Goal: Find specific page/section: Find specific page/section

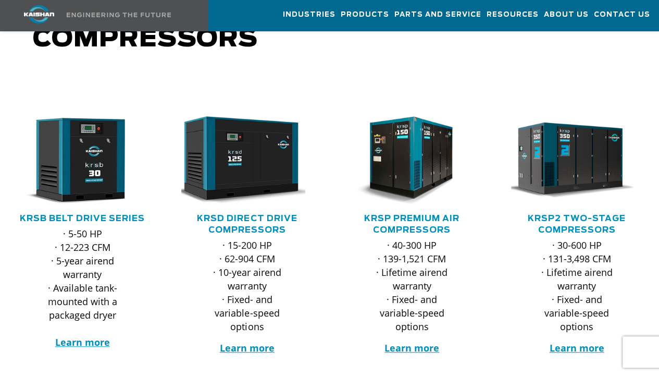
scroll to position [104, 0]
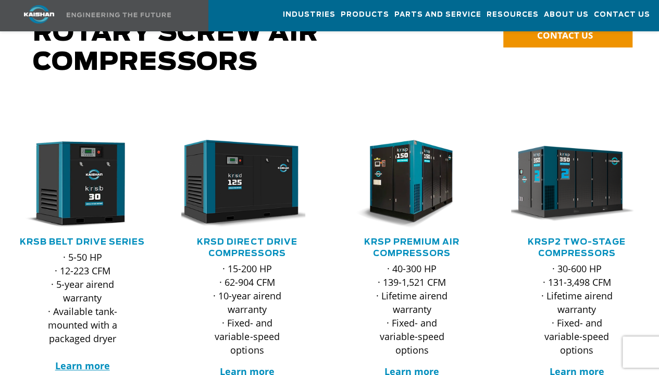
click at [417, 219] on div ".path{fill:none;stroke:#333;stroke-miterlimit:10;stroke-width:1.5px;}" at bounding box center [412, 188] width 144 height 96
click at [420, 238] on link "KRSP Premium Air Compressors" at bounding box center [411, 248] width 95 height 20
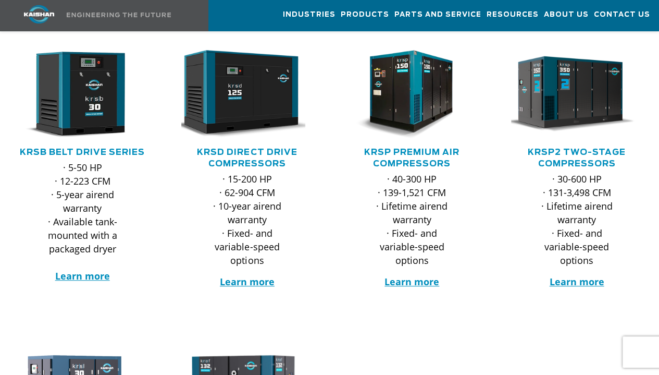
scroll to position [261, 0]
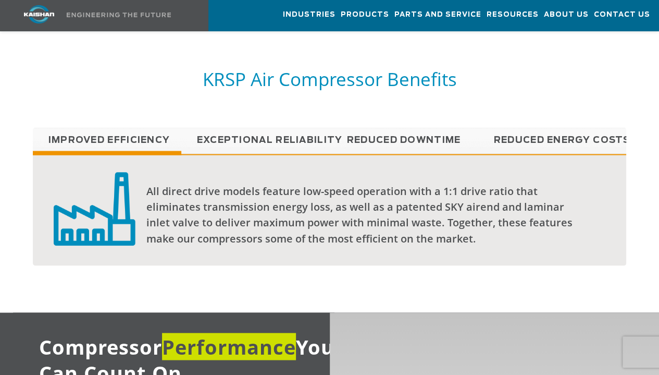
scroll to position [782, 0]
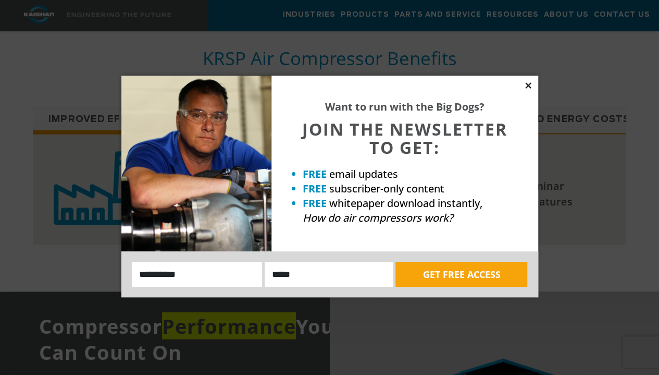
click at [529, 84] on icon at bounding box center [528, 85] width 6 height 6
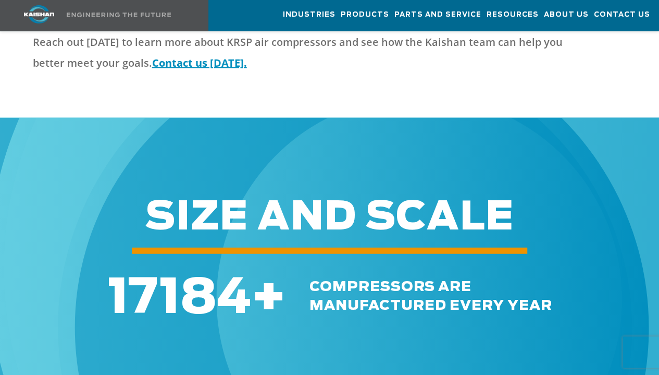
scroll to position [2991, 0]
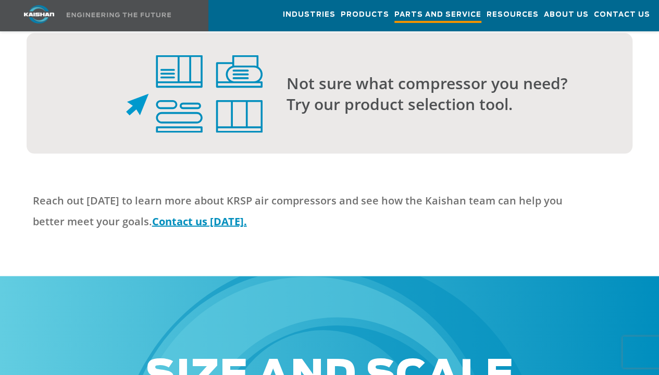
click at [415, 16] on span "Parts and Service" at bounding box center [438, 16] width 87 height 14
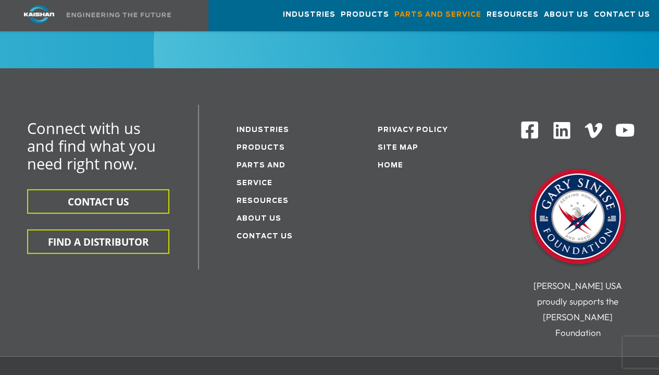
scroll to position [1407, 0]
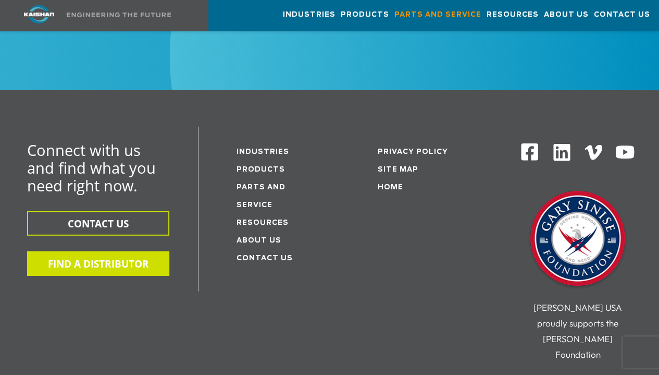
click at [104, 251] on button "FIND A DISTRIBUTOR" at bounding box center [98, 263] width 142 height 24
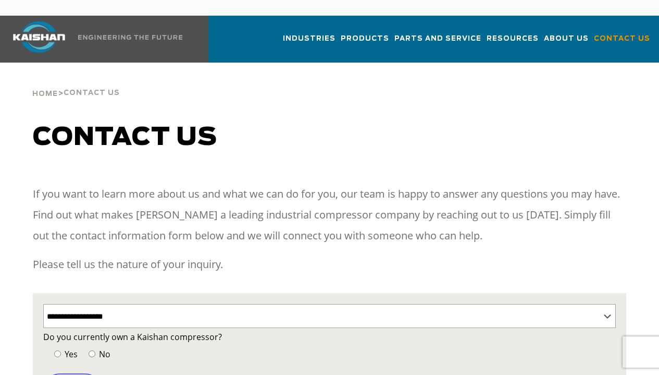
select select "**********"
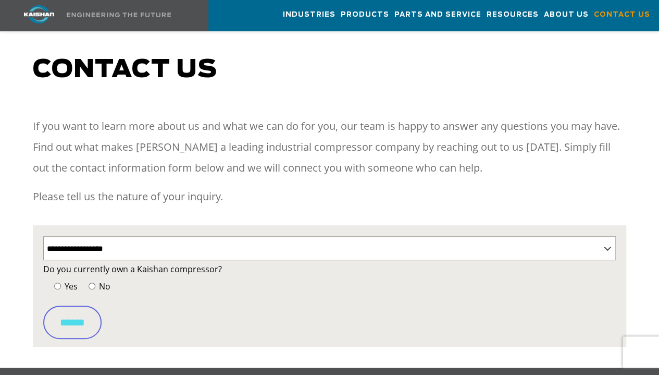
scroll to position [52, 0]
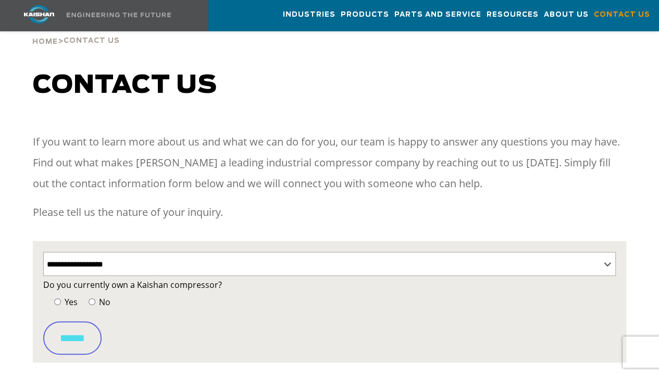
click at [70, 296] on span "Yes" at bounding box center [70, 301] width 15 height 11
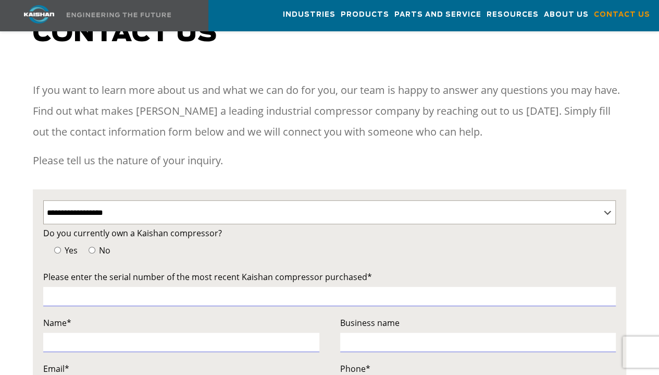
scroll to position [0, 0]
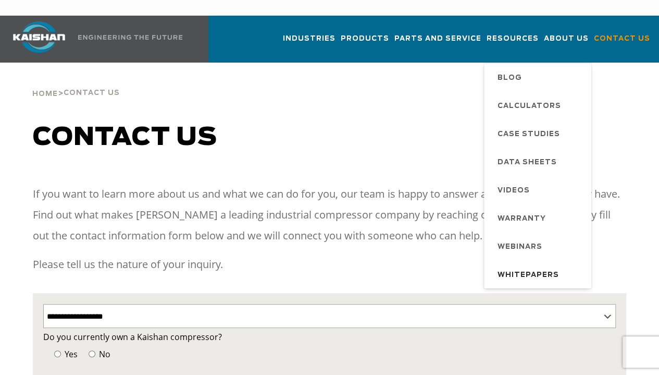
click at [501, 266] on span "Whitepapers" at bounding box center [529, 275] width 62 height 18
click at [506, 154] on span "Data Sheets" at bounding box center [527, 163] width 59 height 18
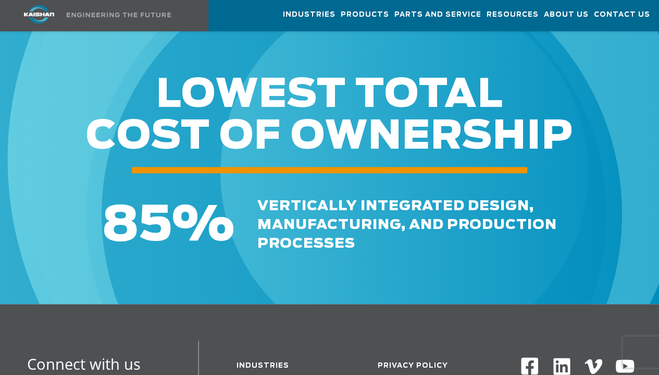
scroll to position [584, 0]
